Goal: Task Accomplishment & Management: Manage account settings

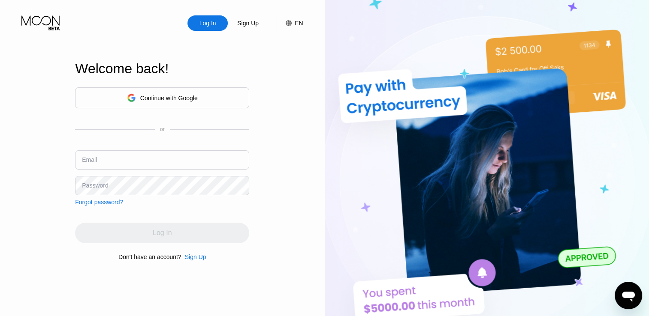
type input "[EMAIL_ADDRESS][DOMAIN_NAME]"
click at [161, 234] on div "Log In" at bounding box center [162, 233] width 174 height 21
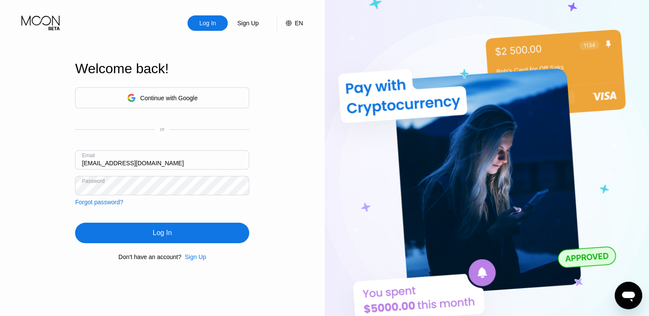
click at [159, 228] on div "Log In" at bounding box center [162, 233] width 174 height 21
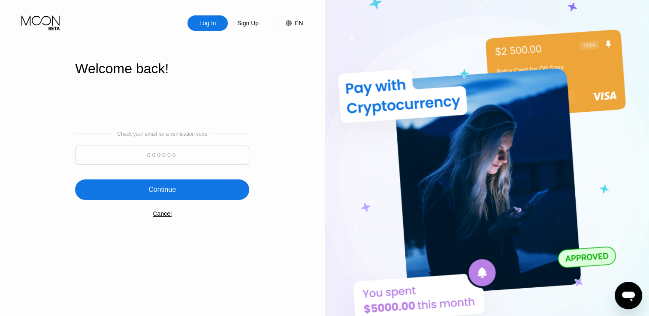
click at [192, 180] on div "Continue" at bounding box center [162, 190] width 174 height 21
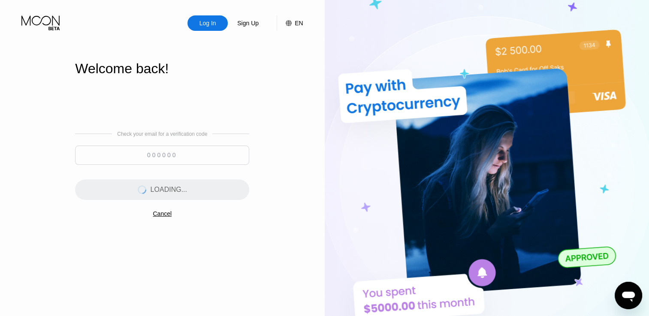
click at [194, 159] on input at bounding box center [162, 155] width 174 height 19
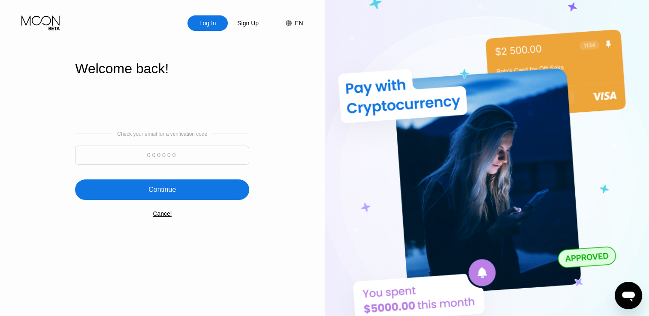
click at [212, 148] on input at bounding box center [162, 155] width 174 height 19
click at [301, 124] on div "Log In Sign Up EN Language Select an item Save Welcome back! Check your email f…" at bounding box center [162, 174] width 325 height 348
click at [152, 150] on input at bounding box center [162, 155] width 174 height 19
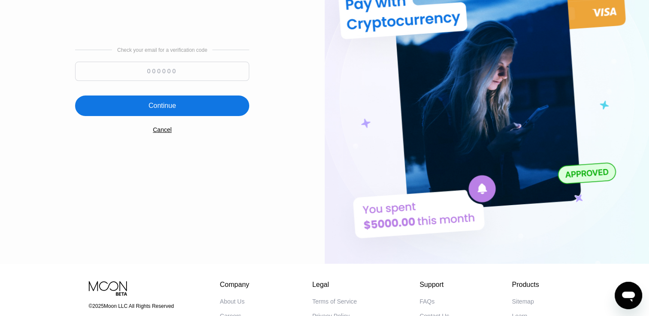
scroll to position [76, 0]
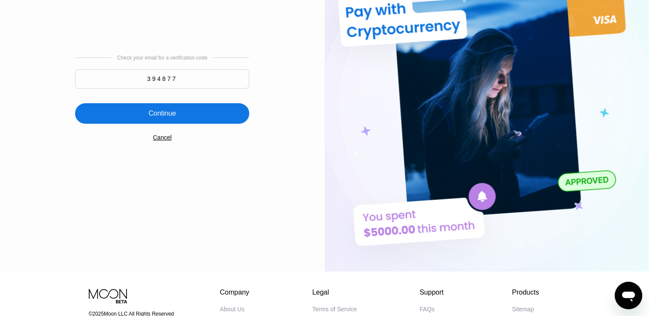
type input "394877"
click at [184, 107] on div "Continue" at bounding box center [162, 113] width 174 height 21
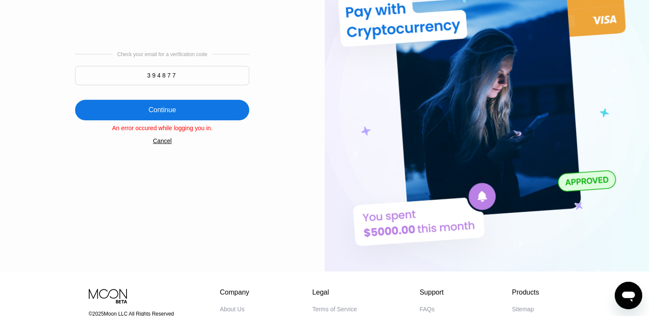
click at [164, 144] on div "Cancel" at bounding box center [162, 141] width 19 height 7
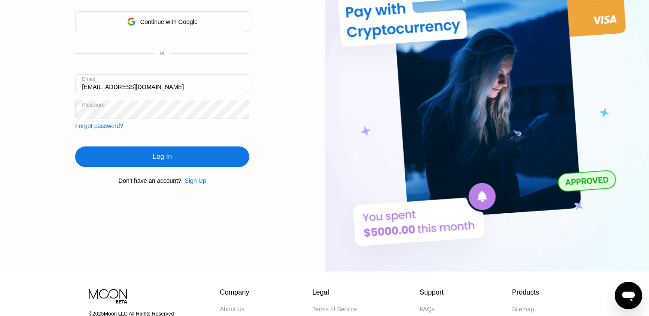
click at [165, 155] on div "Log In" at bounding box center [162, 157] width 19 height 9
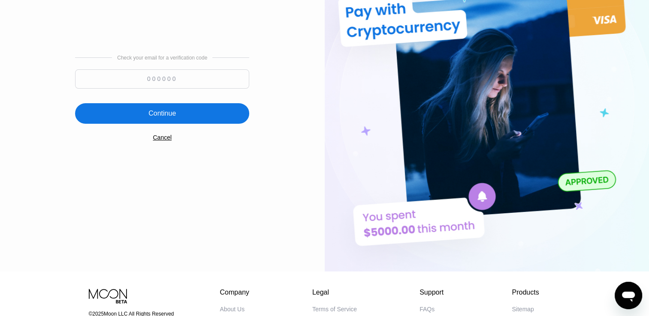
click at [191, 78] on input at bounding box center [162, 78] width 174 height 19
type input "3"
type input "877895"
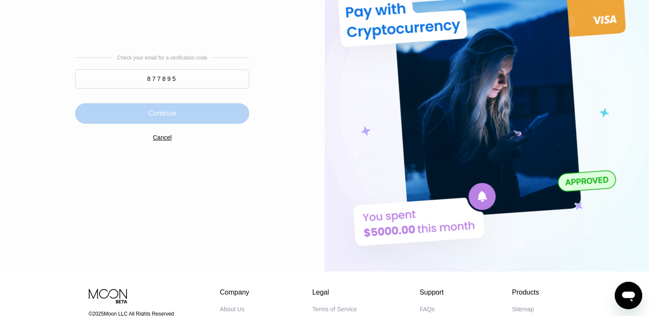
click at [108, 116] on div "Continue" at bounding box center [162, 113] width 174 height 21
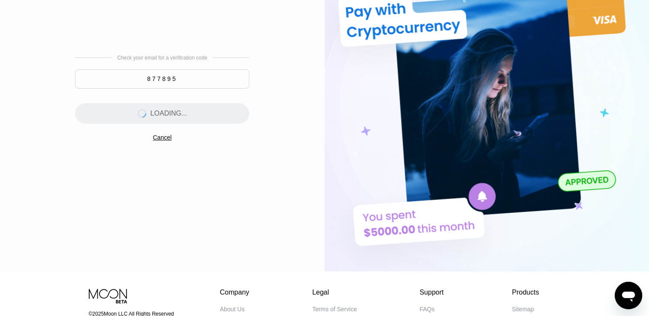
scroll to position [0, 0]
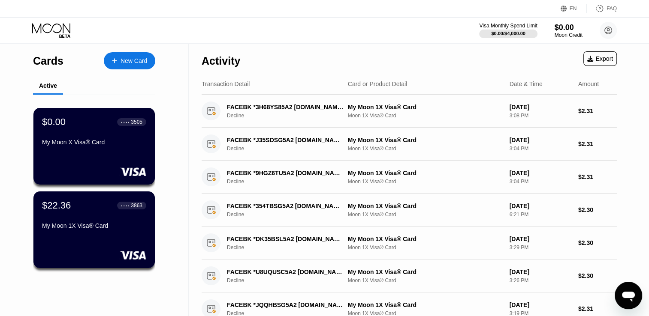
click at [116, 220] on div "$22.36 ● ● ● ● 3863 My Moon 1X Visa® Card" at bounding box center [94, 216] width 104 height 33
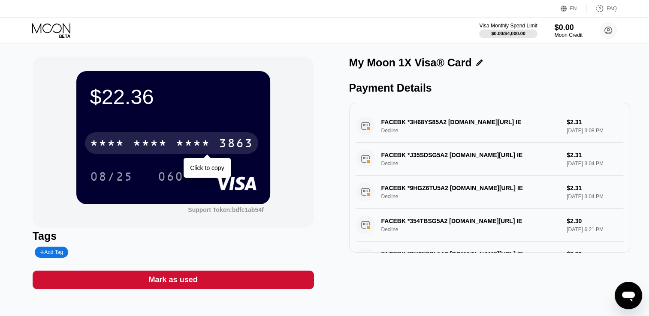
click at [204, 126] on div "$22.36 * * * * * * * * * * * * 3863 Click to copy 08/25 060" at bounding box center [173, 137] width 194 height 133
click at [178, 144] on div "* * * *" at bounding box center [193, 145] width 34 height 14
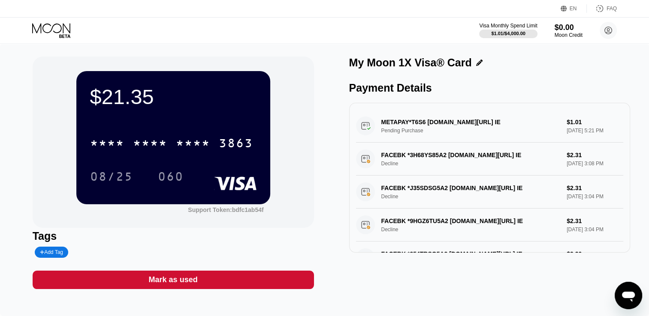
click at [540, 113] on div "METAPAY*T6S6 fb.me/cc IE Pending Purchase $1.01 Aug 22, 2025 5:21 PM" at bounding box center [490, 126] width 268 height 33
click at [417, 126] on div "METAPAY*T6S6 fb.me/cc IE Pending Purchase $1.01 Aug 22, 2025 5:21 PM" at bounding box center [490, 126] width 268 height 33
click at [426, 124] on div "METAPAY*T6S6 fb.me/cc IE Pending Purchase $1.01 Aug 22, 2025 5:21 PM" at bounding box center [490, 126] width 268 height 33
click at [377, 128] on div "METAPAY*T6S6 fb.me/cc IE Pending Purchase $1.01 Aug 22, 2025 5:21 PM" at bounding box center [490, 126] width 268 height 33
